Goal: Task Accomplishment & Management: Use online tool/utility

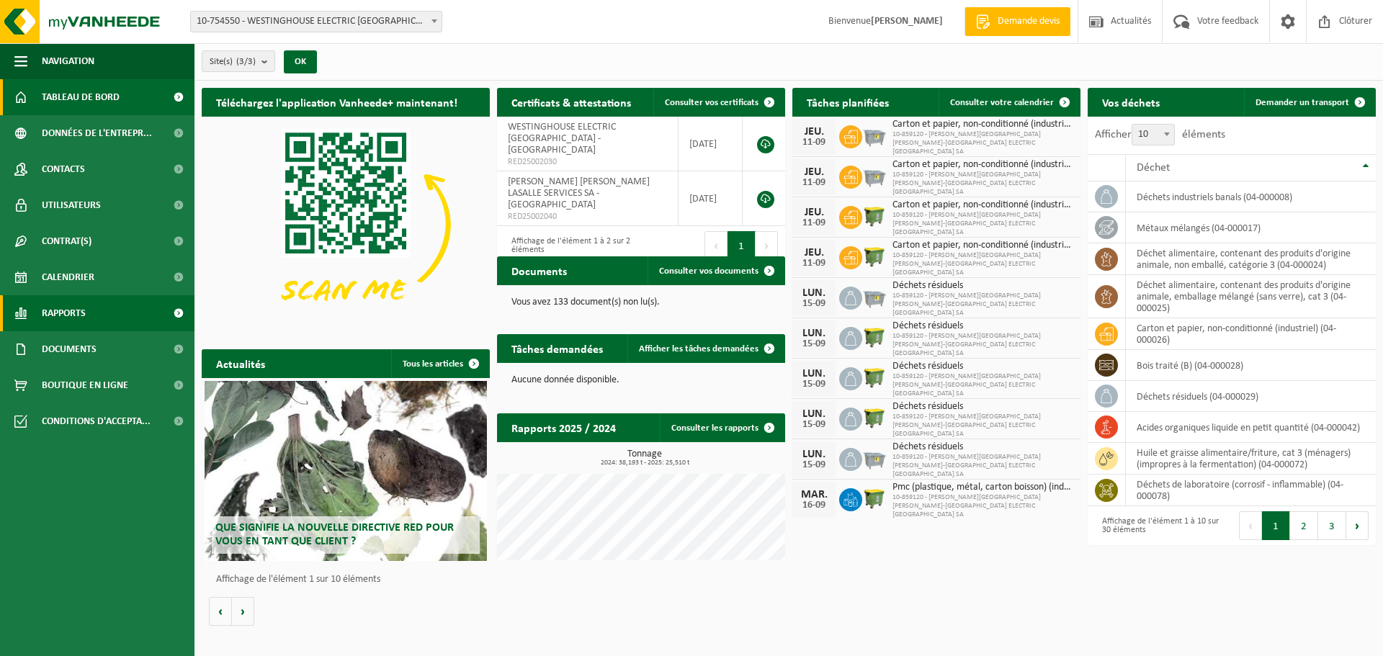
click at [68, 311] on span "Rapports" at bounding box center [64, 313] width 44 height 36
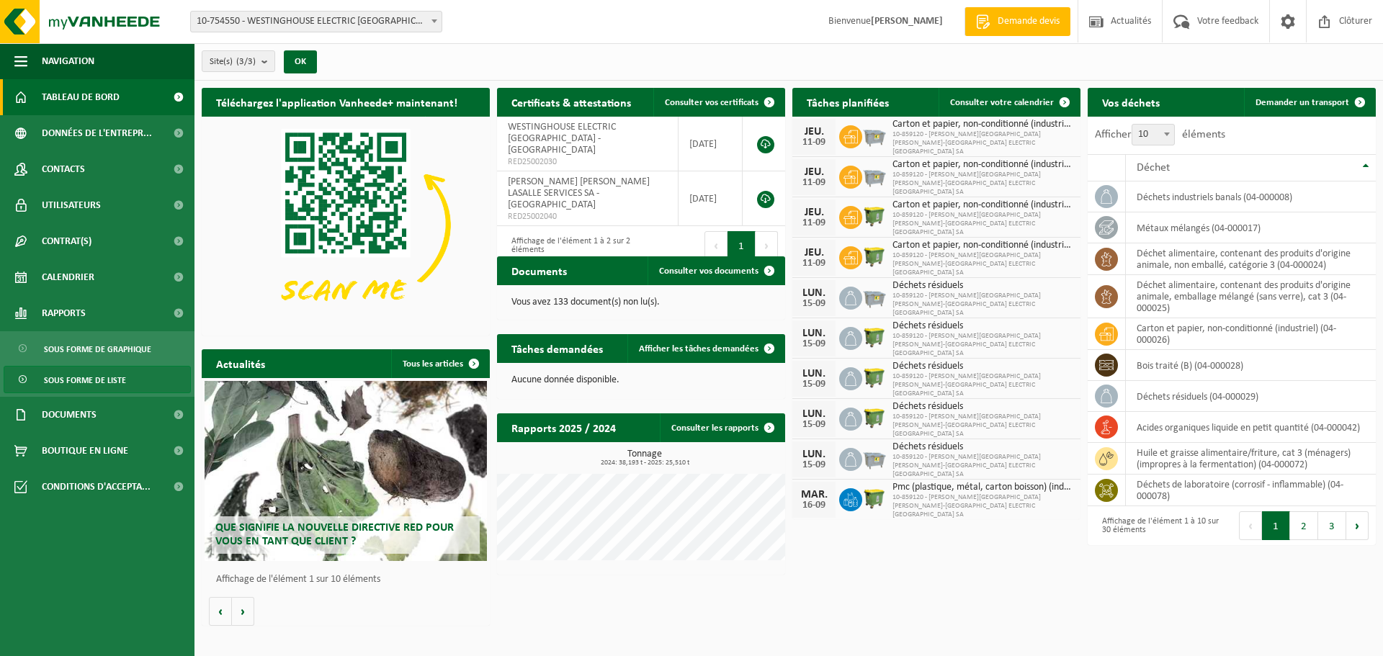
click at [95, 377] on span "Sous forme de liste" at bounding box center [85, 380] width 82 height 27
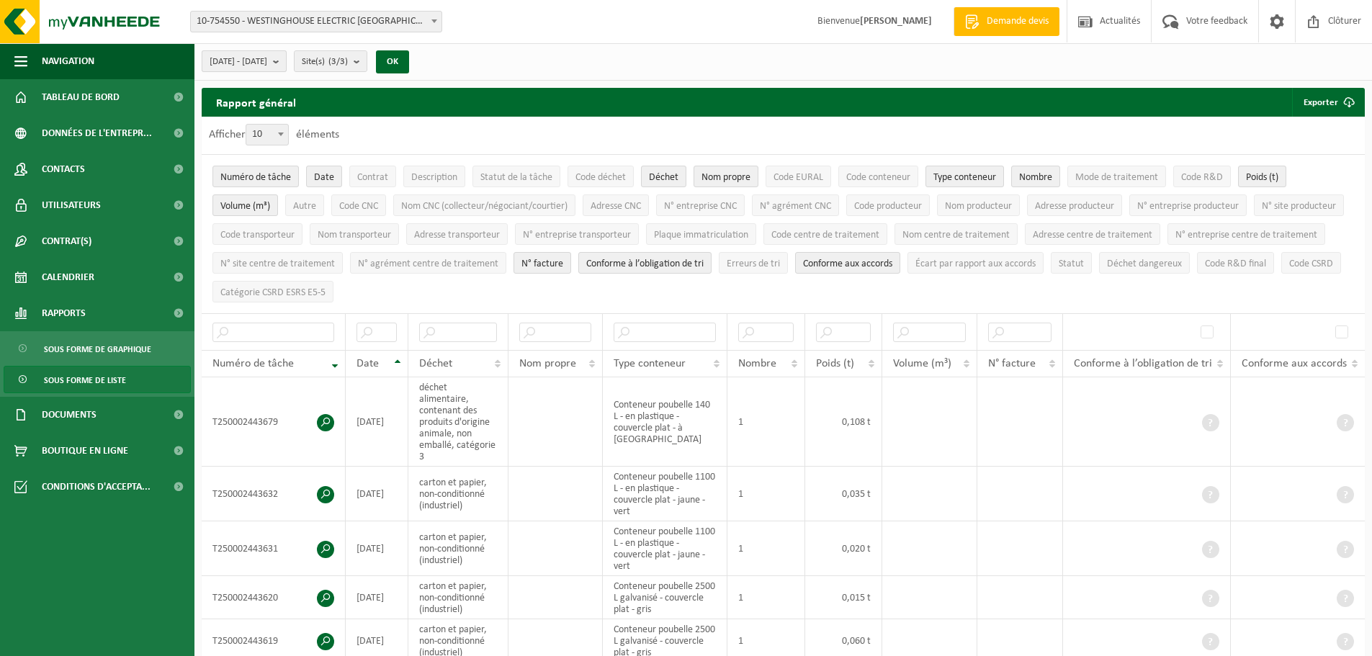
click at [286, 61] on b "submit" at bounding box center [279, 61] width 13 height 20
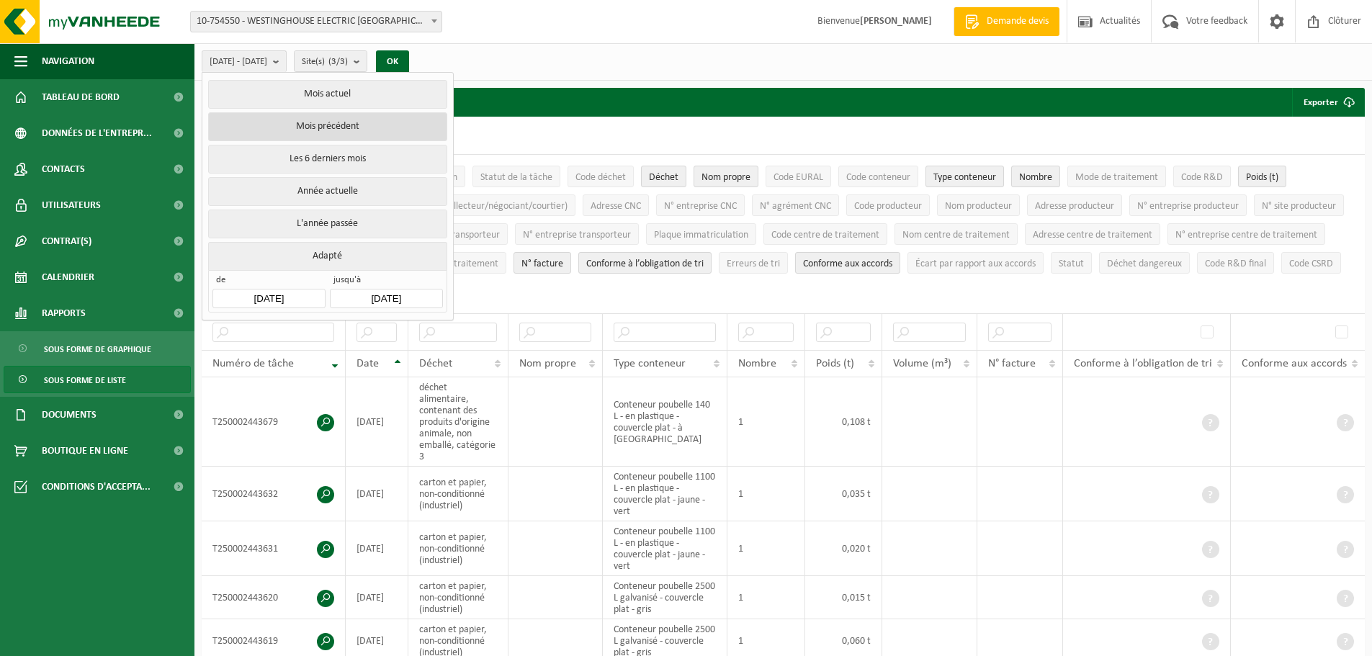
click at [321, 129] on button "Mois précédent" at bounding box center [327, 126] width 238 height 29
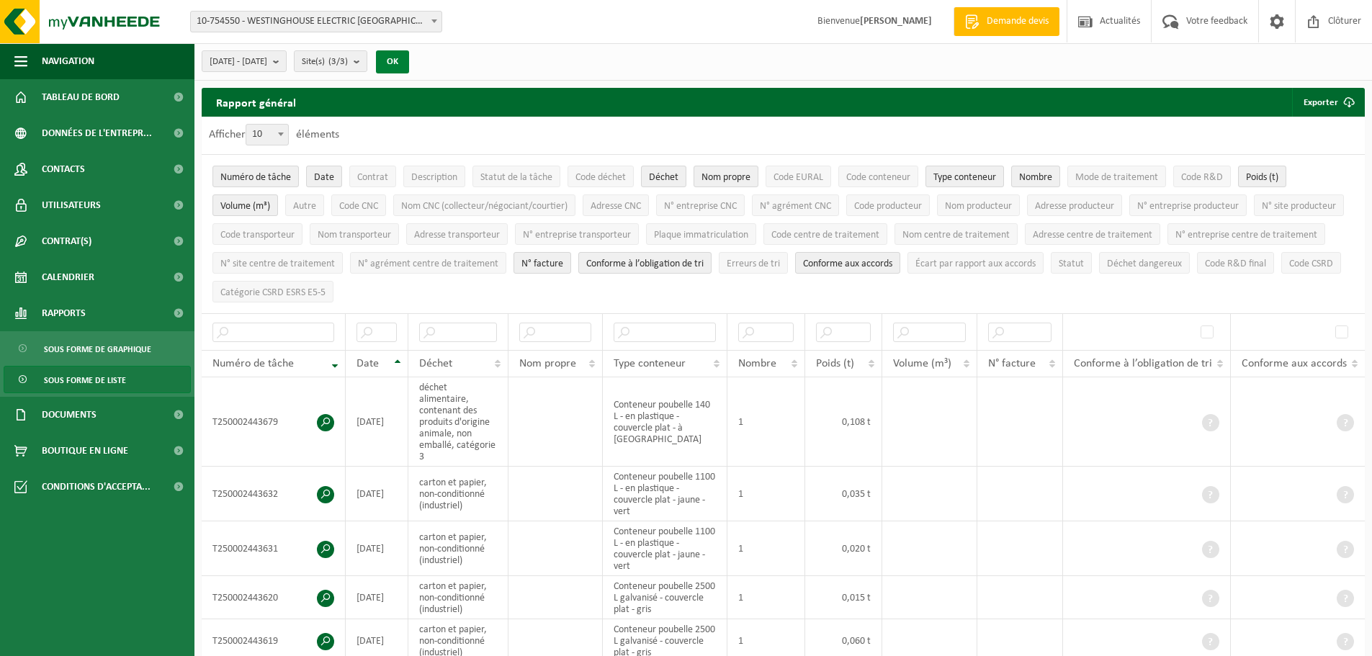
click at [409, 61] on button "OK" at bounding box center [392, 61] width 33 height 23
click at [1326, 104] on button "Exporter" at bounding box center [1327, 102] width 71 height 29
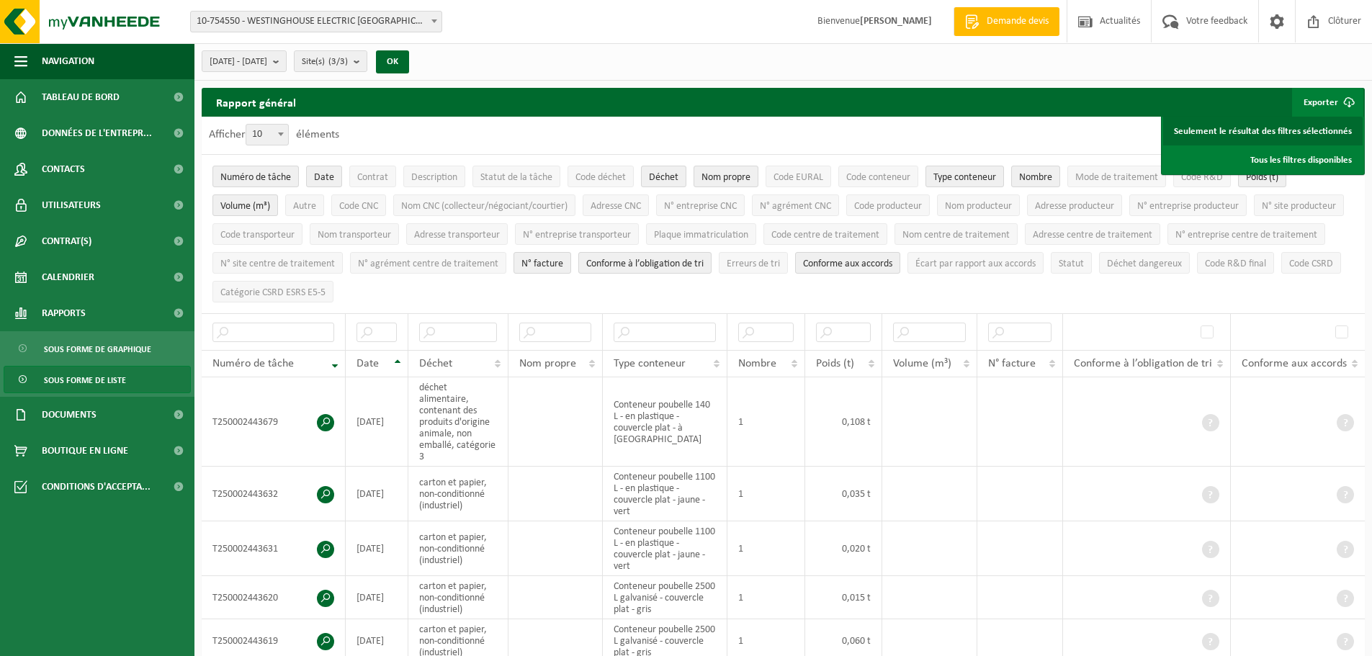
click at [1290, 128] on link "Seulement le résultat des filtres sélectionnés" at bounding box center [1263, 131] width 200 height 29
